Goal: Task Accomplishment & Management: Manage account settings

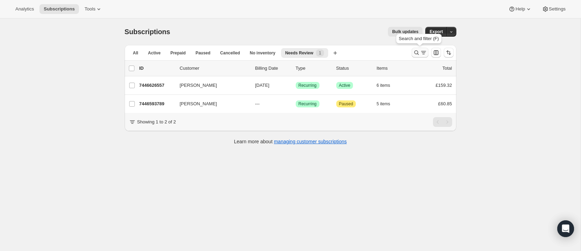
click at [416, 51] on icon "Search and filter results" at bounding box center [416, 52] width 7 height 7
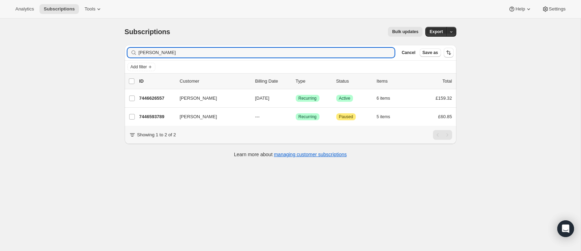
drag, startPoint x: 172, startPoint y: 55, endPoint x: 126, endPoint y: 47, distance: 46.3
click at [126, 47] on div "Filter subscribers [PERSON_NAME] Clear Cancel Save as" at bounding box center [290, 52] width 331 height 15
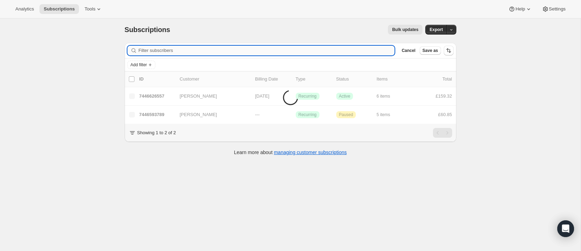
click at [145, 48] on input "Filter subscribers" at bounding box center [266, 51] width 256 height 10
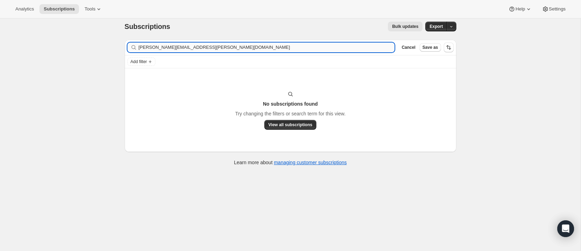
drag, startPoint x: 164, startPoint y: 48, endPoint x: 200, endPoint y: 49, distance: 36.6
click at [200, 49] on input "[PERSON_NAME][EMAIL_ADDRESS][PERSON_NAME][DOMAIN_NAME]" at bounding box center [266, 48] width 256 height 10
click at [151, 48] on input "[PERSON_NAME].[PERSON_NAME]" at bounding box center [266, 48] width 256 height 10
type input "[PERSON_NAME]"
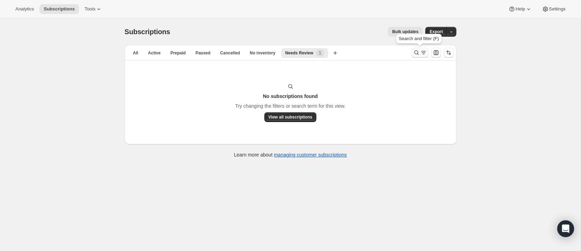
click at [416, 50] on icon "Search and filter results" at bounding box center [416, 52] width 7 height 7
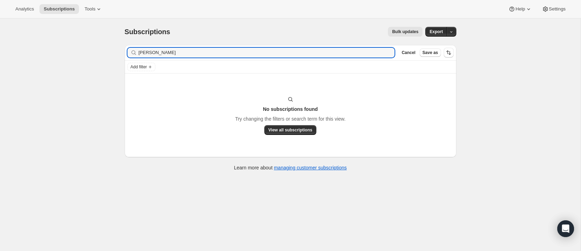
drag, startPoint x: 167, startPoint y: 54, endPoint x: 127, endPoint y: 50, distance: 39.6
click at [127, 50] on div "gloria kemp Clear" at bounding box center [260, 53] width 267 height 10
click at [146, 52] on input "lee ordan" at bounding box center [266, 53] width 256 height 10
click at [173, 52] on input "lee jordan" at bounding box center [266, 53] width 256 height 10
type input "lee jordan"
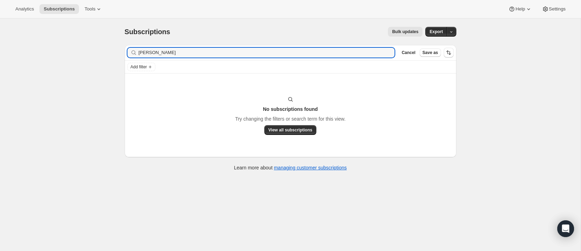
drag, startPoint x: 162, startPoint y: 54, endPoint x: 130, endPoint y: 53, distance: 31.4
click at [130, 53] on div "lee jordan Clear" at bounding box center [260, 53] width 267 height 10
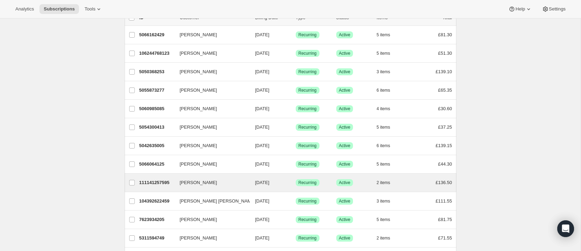
scroll to position [65, 0]
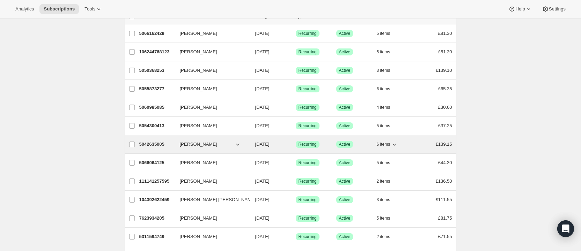
type input "[PERSON_NAME]"
click at [156, 143] on p "5042635005" at bounding box center [156, 144] width 35 height 7
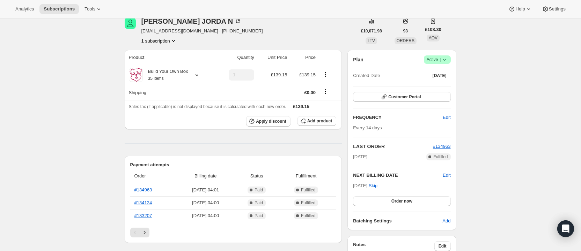
scroll to position [33, 0]
click at [197, 74] on icon at bounding box center [196, 74] width 7 height 7
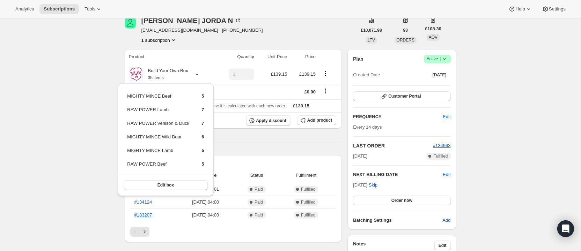
click at [300, 29] on div "LEE JORDA N kellie_jordan@icloud.com · +447834600035 1 subscription" at bounding box center [241, 30] width 232 height 27
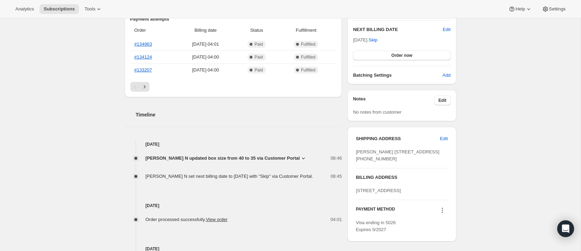
scroll to position [182, 0]
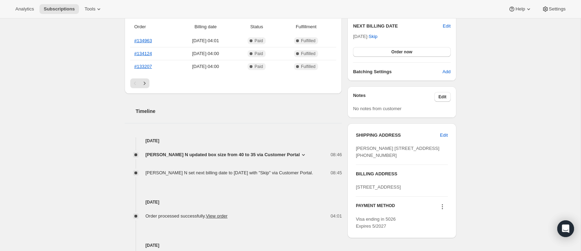
click at [388, 149] on div "LEE JORDA N Heatherfield Barn Tingwick Road BUCKINGHAM ENG, MK18 4AE United Kin…" at bounding box center [401, 152] width 92 height 14
drag, startPoint x: 388, startPoint y: 149, endPoint x: 352, endPoint y: 149, distance: 35.9
click at [352, 149] on div "SHIPPING ADDRESS Edit LEE JORDA N Heatherfield Barn Tingwick Road BUCKINGHAM EN…" at bounding box center [401, 180] width 108 height 115
copy span "LEE JORDA N"
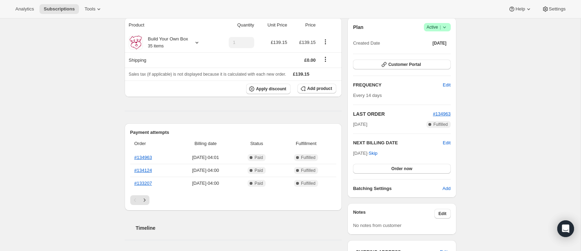
scroll to position [75, 0]
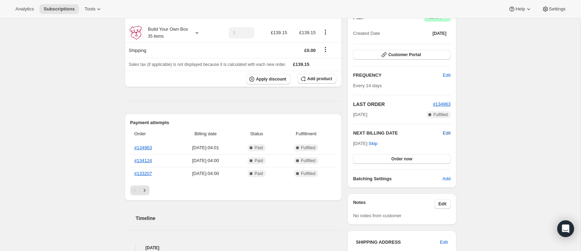
click at [446, 131] on span "Edit" at bounding box center [446, 133] width 8 height 7
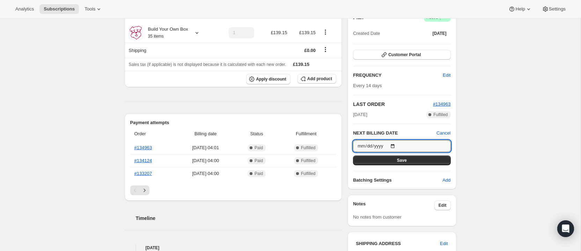
click at [395, 146] on input "2025-09-12" at bounding box center [401, 146] width 97 height 12
type input "2025-09-01"
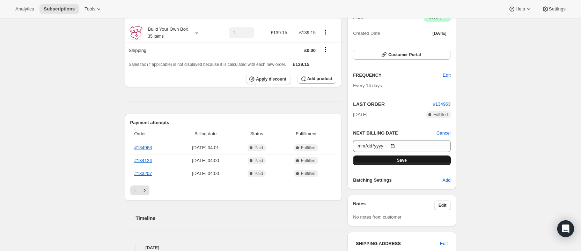
click at [409, 157] on button "Save" at bounding box center [401, 161] width 97 height 10
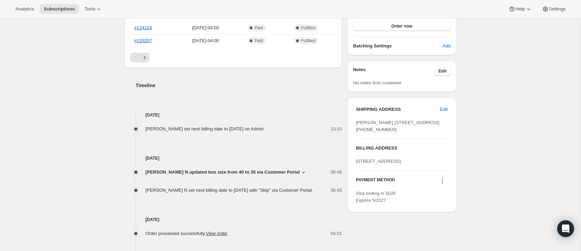
scroll to position [252, 0]
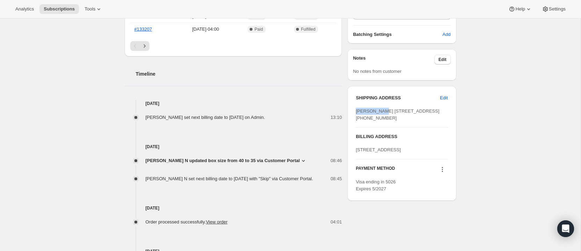
drag, startPoint x: 390, startPoint y: 110, endPoint x: 354, endPoint y: 112, distance: 35.6
click at [351, 112] on div "SHIPPING ADDRESS Edit LEE JORDA N Heatherfield Barn Tingwick Road BUCKINGHAM EN…" at bounding box center [401, 143] width 108 height 115
copy span "LEE JORDA N"
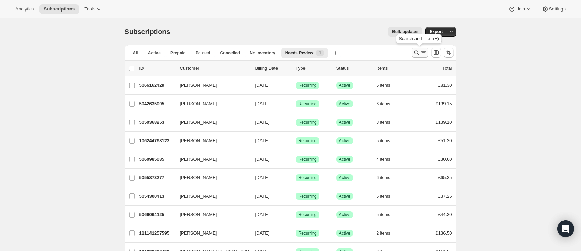
click at [415, 51] on icon "Search and filter results" at bounding box center [416, 52] width 7 height 7
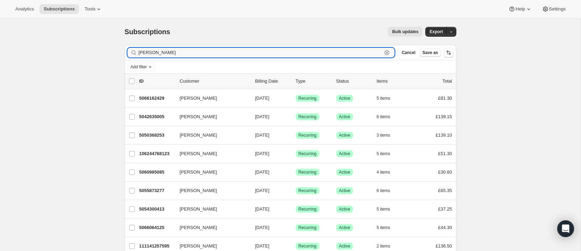
drag, startPoint x: 145, startPoint y: 53, endPoint x: 135, endPoint y: 52, distance: 10.1
click at [135, 52] on div "lee Clear" at bounding box center [260, 53] width 267 height 10
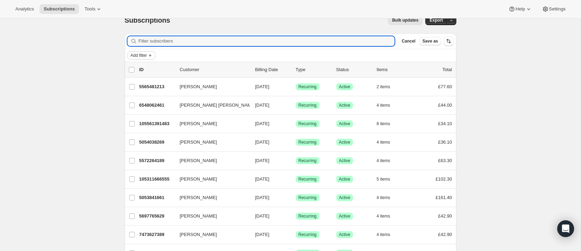
scroll to position [15, 0]
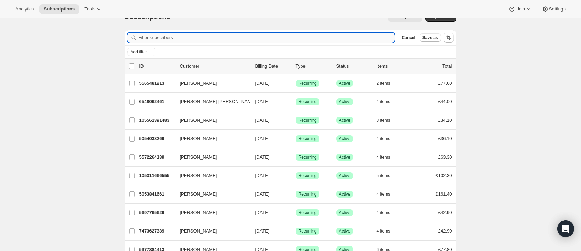
paste input "Kayvan Mcphail"
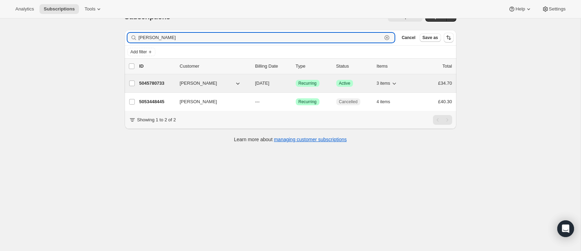
type input "Kayvan Mcphail"
click at [164, 83] on p "5045780733" at bounding box center [156, 83] width 35 height 7
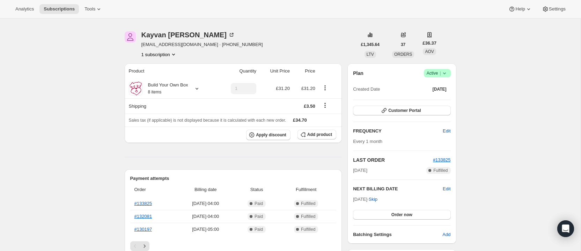
scroll to position [17, 0]
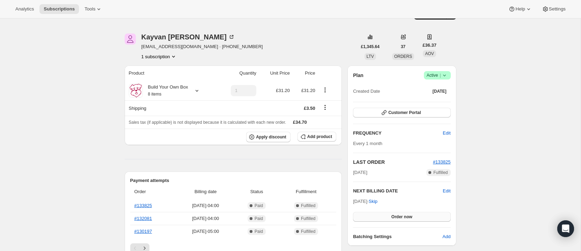
click at [426, 215] on button "Order now" at bounding box center [401, 217] width 97 height 10
click at [427, 213] on button "Click to confirm" at bounding box center [401, 217] width 97 height 10
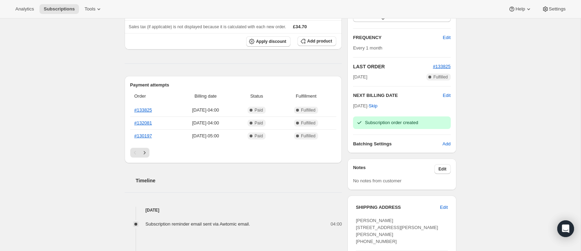
scroll to position [190, 0]
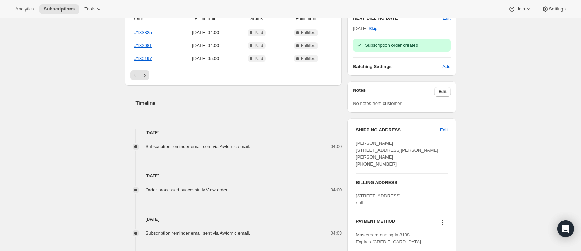
drag, startPoint x: 423, startPoint y: 157, endPoint x: 398, endPoint y: 157, distance: 25.5
click at [398, 157] on div "Kayvan Mcphail 39 johns road, woolston, so19 9bw Southampton ENG, SO19 9BW Unit…" at bounding box center [401, 154] width 92 height 28
copy span "SO19 9BW"
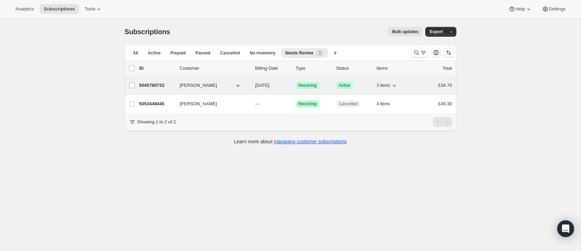
click at [177, 83] on div "5045780733 Kayvan Mcphail 09/26/2025 Success Recurring Success Active 3 items £…" at bounding box center [295, 86] width 313 height 10
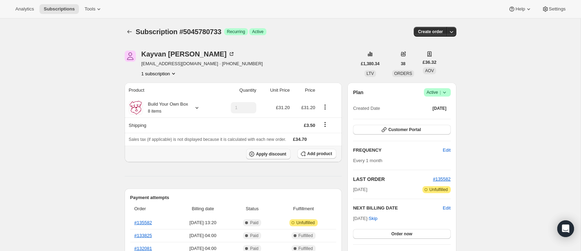
click at [275, 152] on span "Apply discount" at bounding box center [271, 154] width 30 height 6
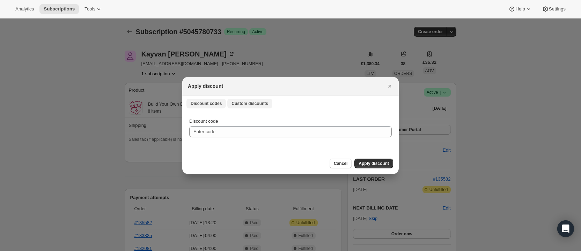
click at [243, 103] on span "Custom discounts" at bounding box center [249, 104] width 37 height 6
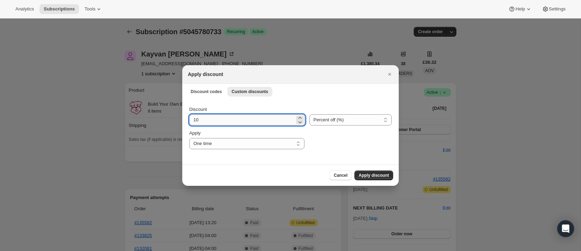
click at [198, 120] on input "10" at bounding box center [241, 119] width 105 height 11
type input "15"
click at [382, 173] on span "Apply discount" at bounding box center [373, 176] width 30 height 6
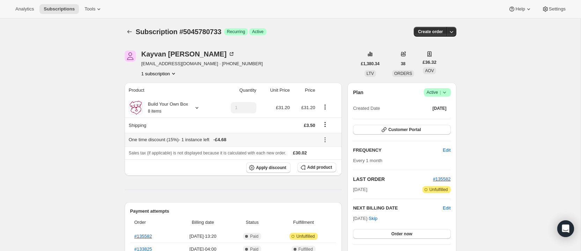
click at [325, 139] on icon at bounding box center [324, 139] width 7 height 7
click at [324, 164] on span "Remove" at bounding box center [328, 165] width 17 height 5
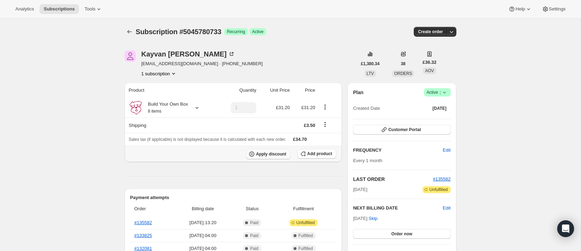
click at [271, 153] on span "Apply discount" at bounding box center [271, 154] width 30 height 6
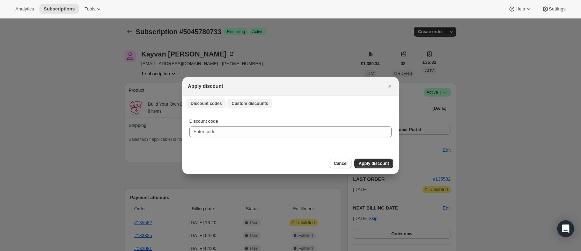
click at [244, 102] on span "Custom discounts" at bounding box center [249, 104] width 37 height 6
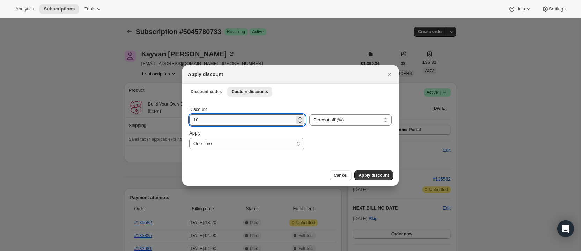
drag, startPoint x: 194, startPoint y: 119, endPoint x: 207, endPoint y: 119, distance: 12.9
click at [207, 119] on input "10" at bounding box center [241, 119] width 105 height 11
type input "20"
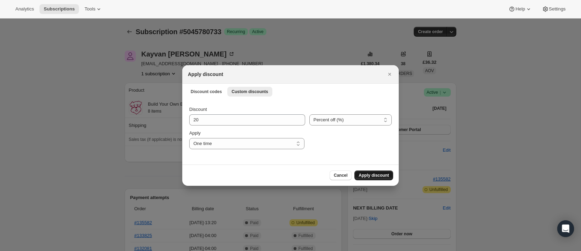
click at [381, 173] on span "Apply discount" at bounding box center [373, 176] width 30 height 6
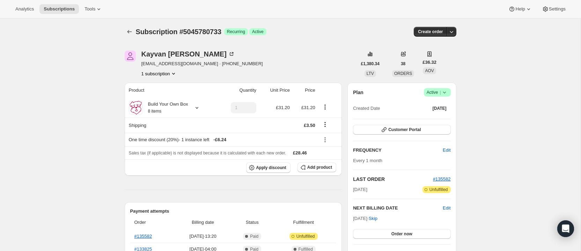
scroll to position [0, 0]
